Goal: Information Seeking & Learning: Check status

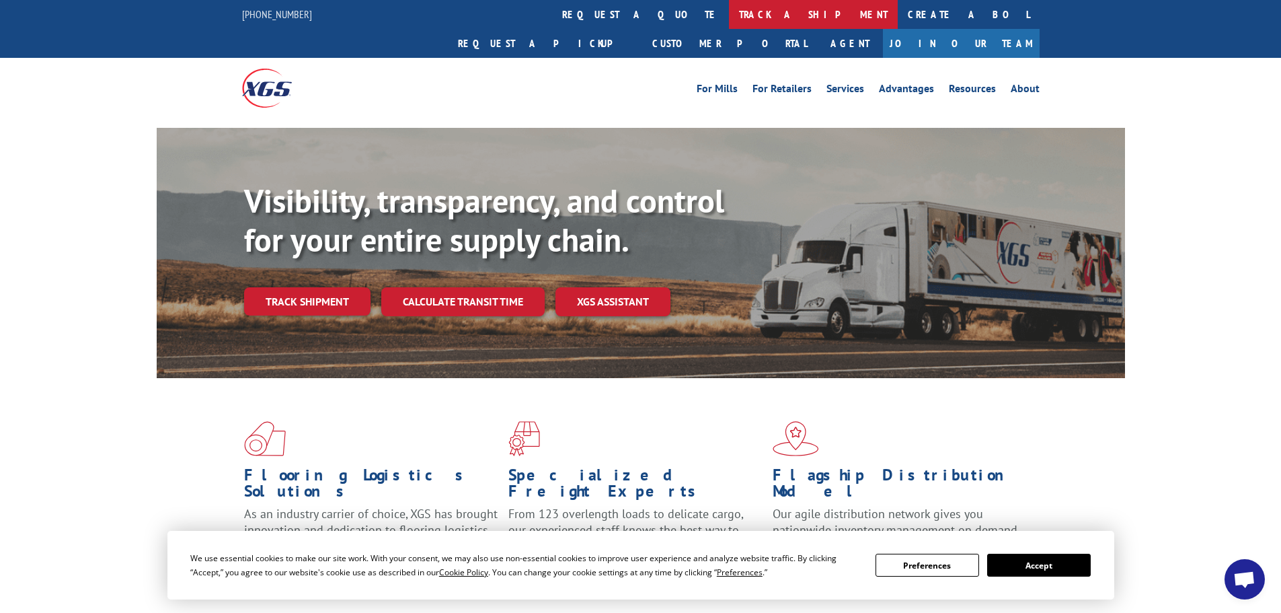
click at [729, 10] on link "track a shipment" at bounding box center [813, 14] width 169 height 29
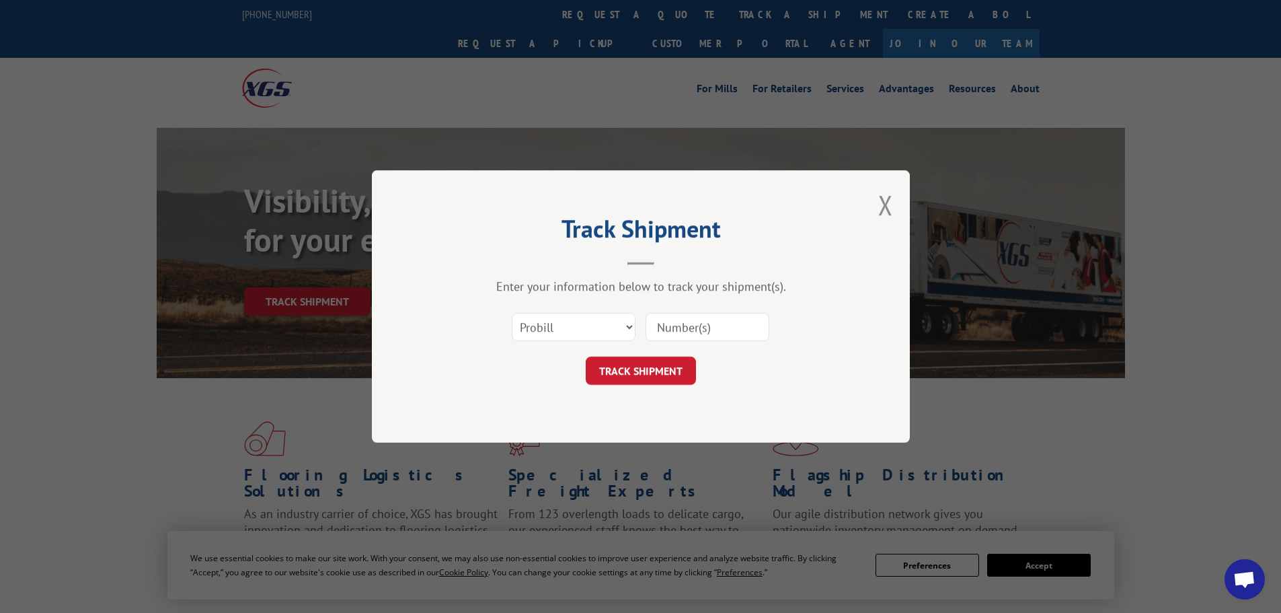
drag, startPoint x: 679, startPoint y: 332, endPoint x: 653, endPoint y: 334, distance: 26.3
click at [679, 332] on input at bounding box center [708, 327] width 124 height 28
click at [612, 329] on select "Select category... Probill BOL PO" at bounding box center [574, 327] width 124 height 28
click at [512, 313] on select "Select category... Probill BOL PO" at bounding box center [574, 327] width 124 height 28
click at [627, 325] on select "Select category... Probill BOL PO" at bounding box center [574, 327] width 124 height 28
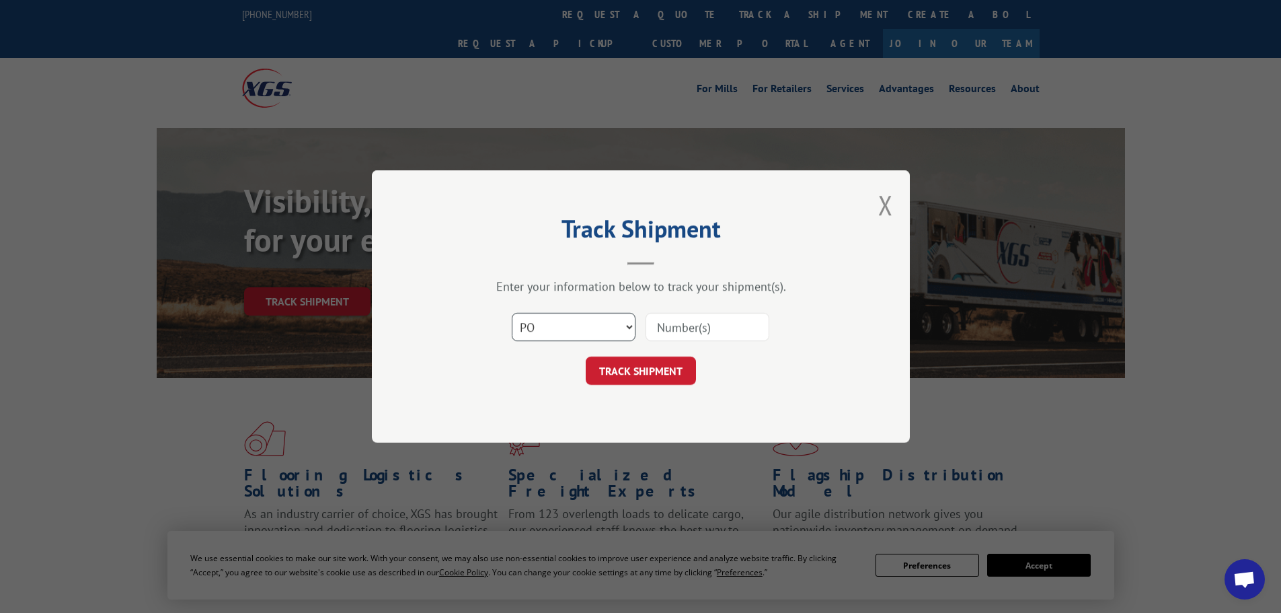
select select "bol"
click at [512, 313] on select "Select category... Probill BOL PO" at bounding box center [574, 327] width 124 height 28
click at [677, 323] on input at bounding box center [708, 327] width 124 height 28
paste input "16955616"
type input "16955616"
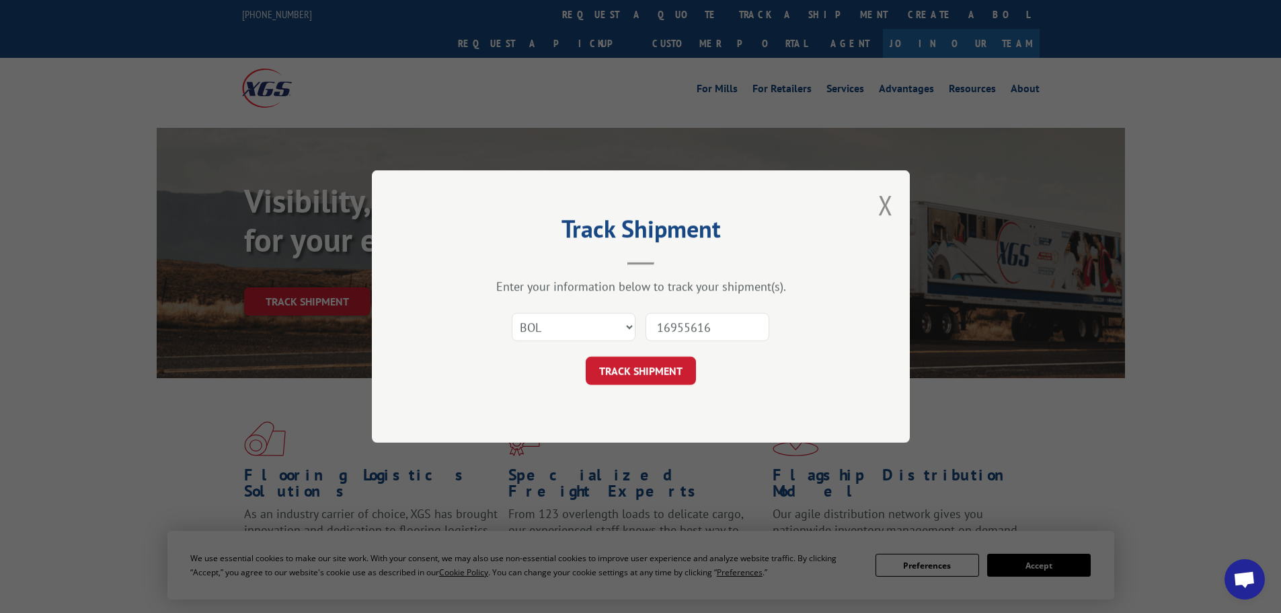
click at [639, 360] on button "TRACK SHIPMENT" at bounding box center [641, 370] width 110 height 28
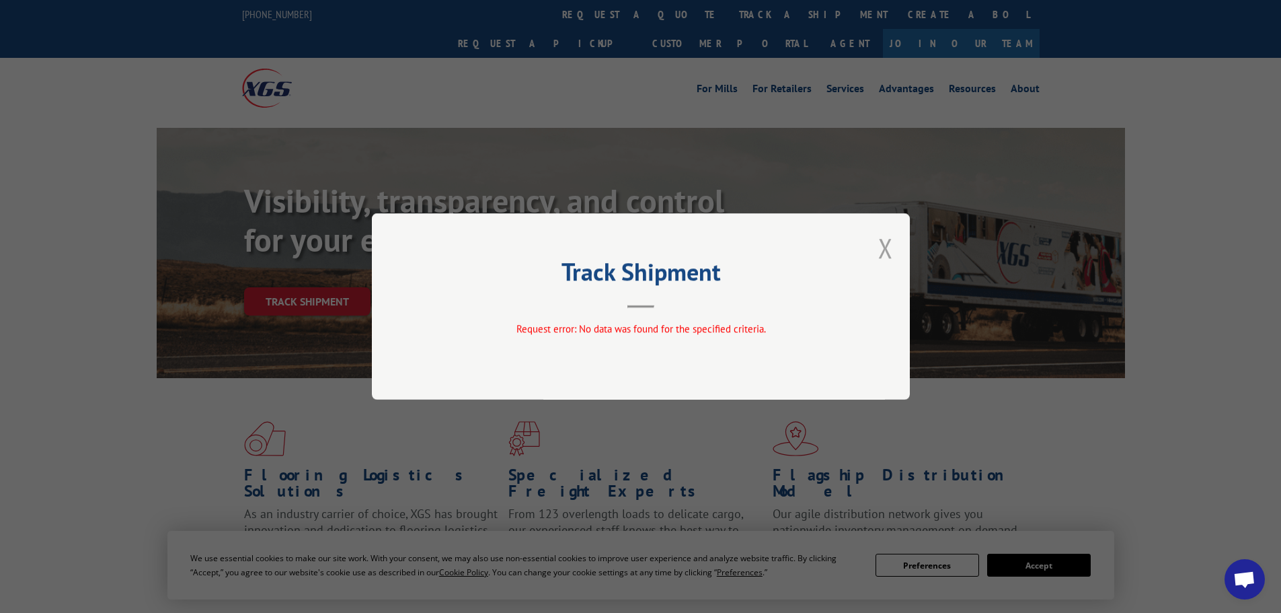
click at [879, 249] on button "Close modal" at bounding box center [885, 248] width 15 height 36
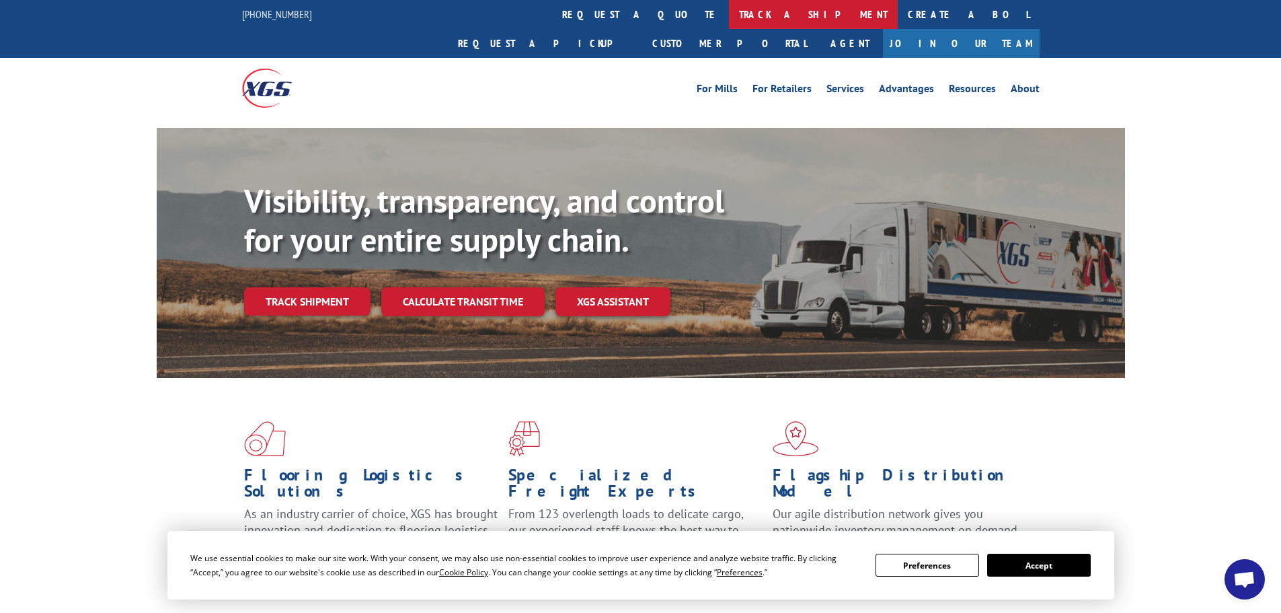
click at [729, 17] on link "track a shipment" at bounding box center [813, 14] width 169 height 29
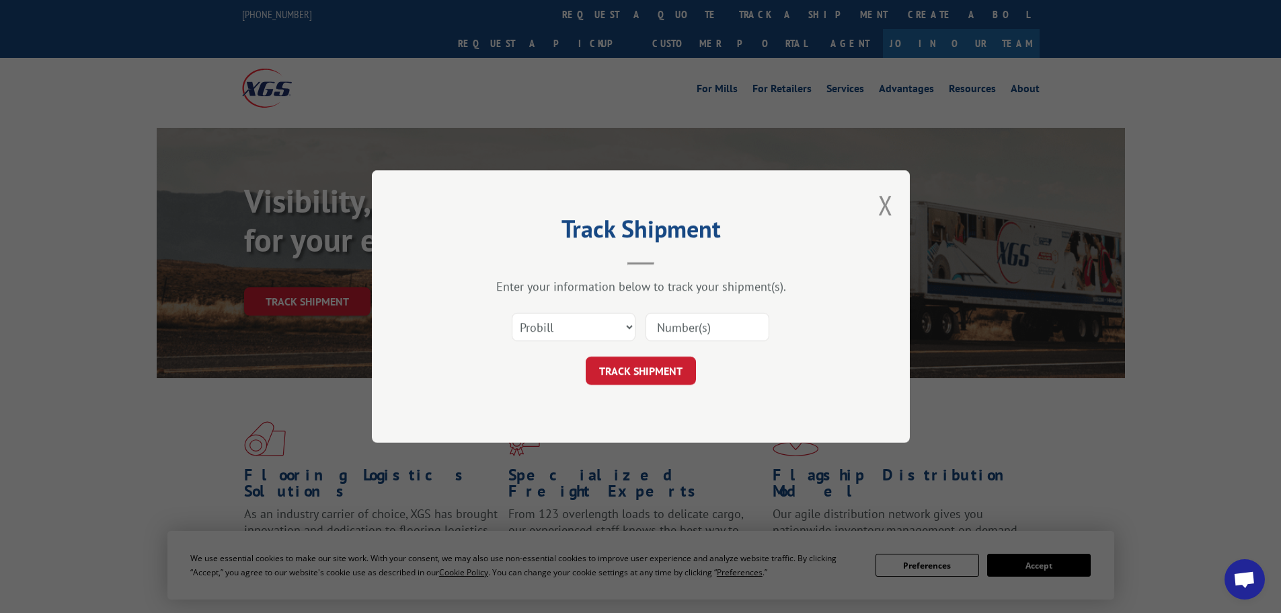
drag, startPoint x: 676, startPoint y: 323, endPoint x: 662, endPoint y: 329, distance: 14.5
click at [676, 324] on input at bounding box center [708, 327] width 124 height 28
paste input "16955616"
type input "16955616"
click at [633, 362] on button "TRACK SHIPMENT" at bounding box center [641, 370] width 110 height 28
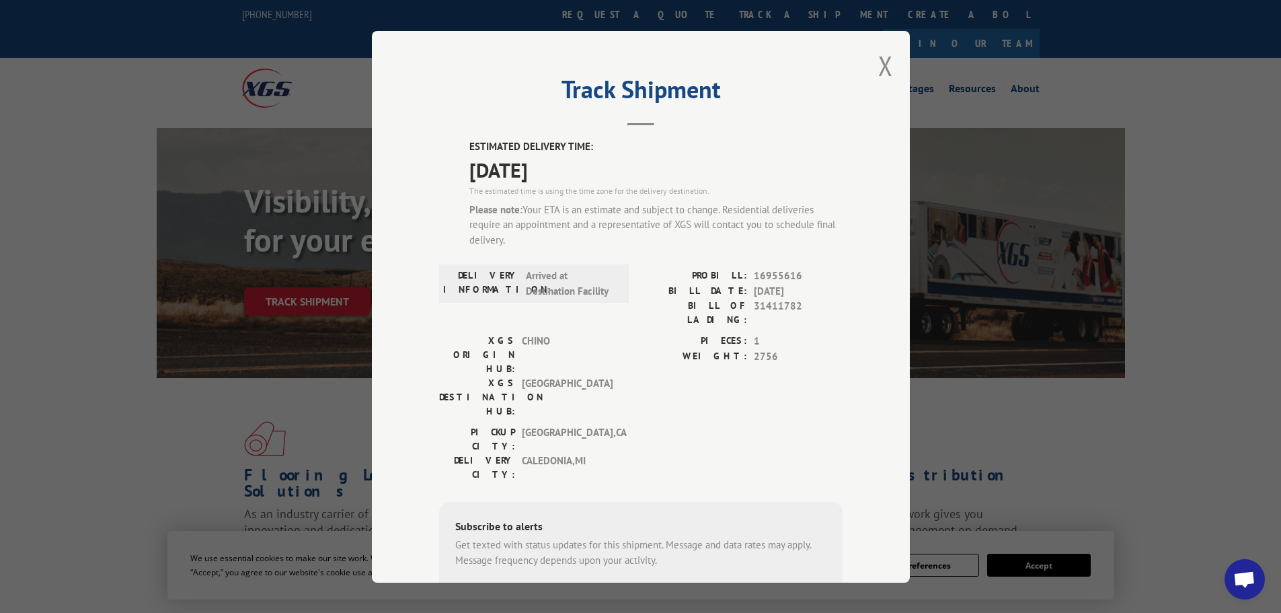
scroll to position [116, 0]
